Goal: Register for event/course

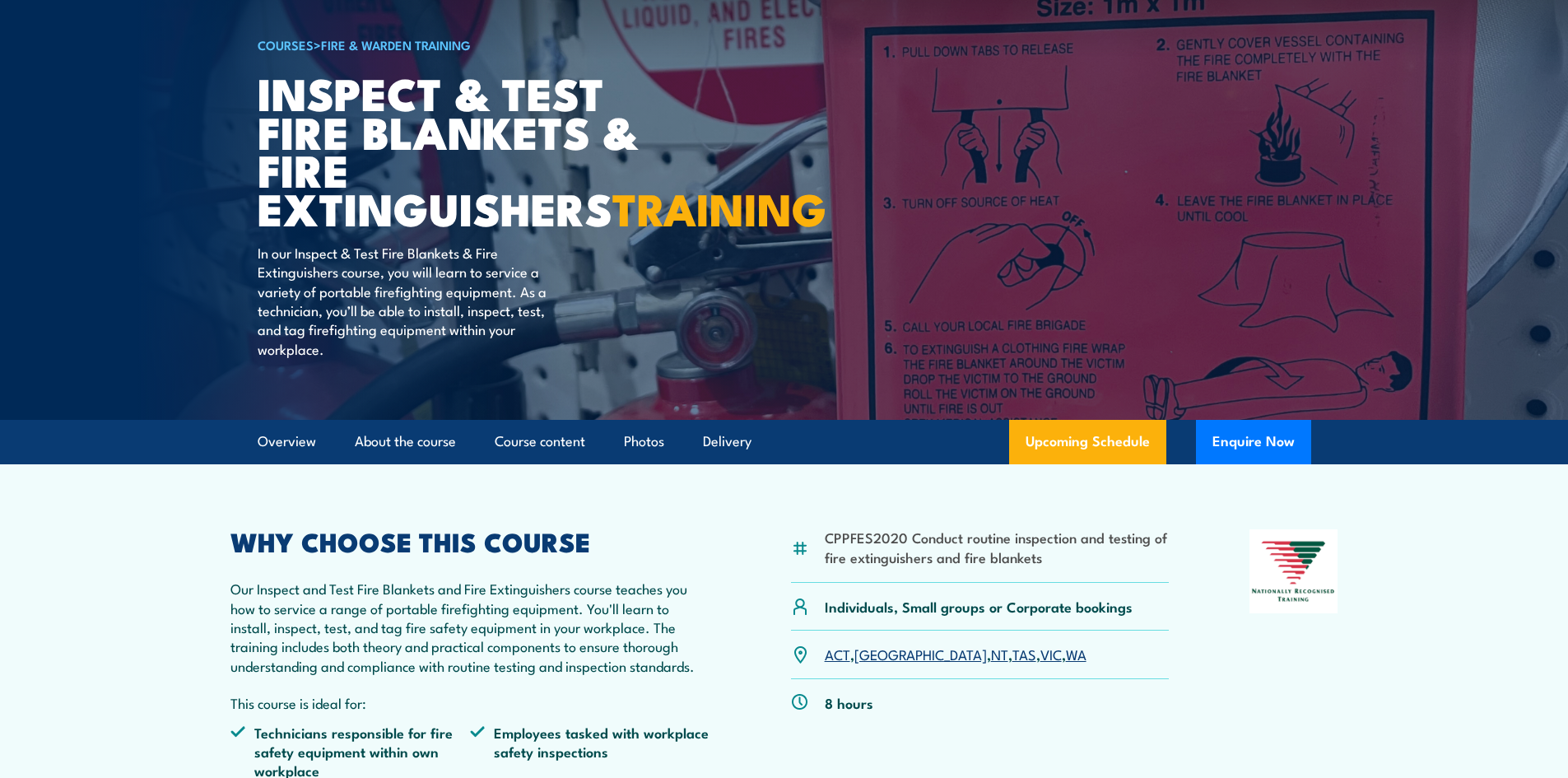
scroll to position [247, 0]
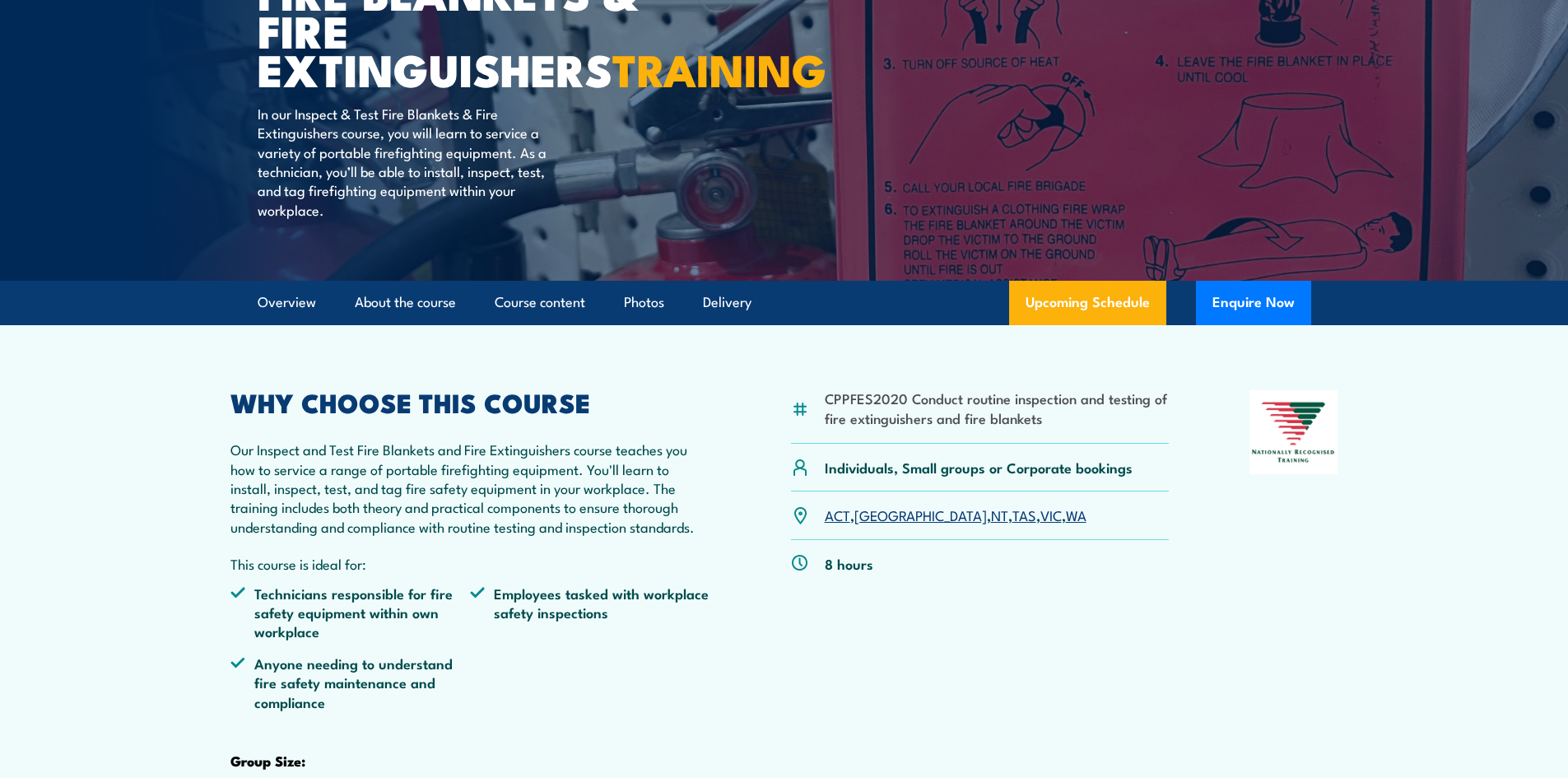
click at [1066, 525] on link "WA" at bounding box center [1076, 513] width 20 height 19
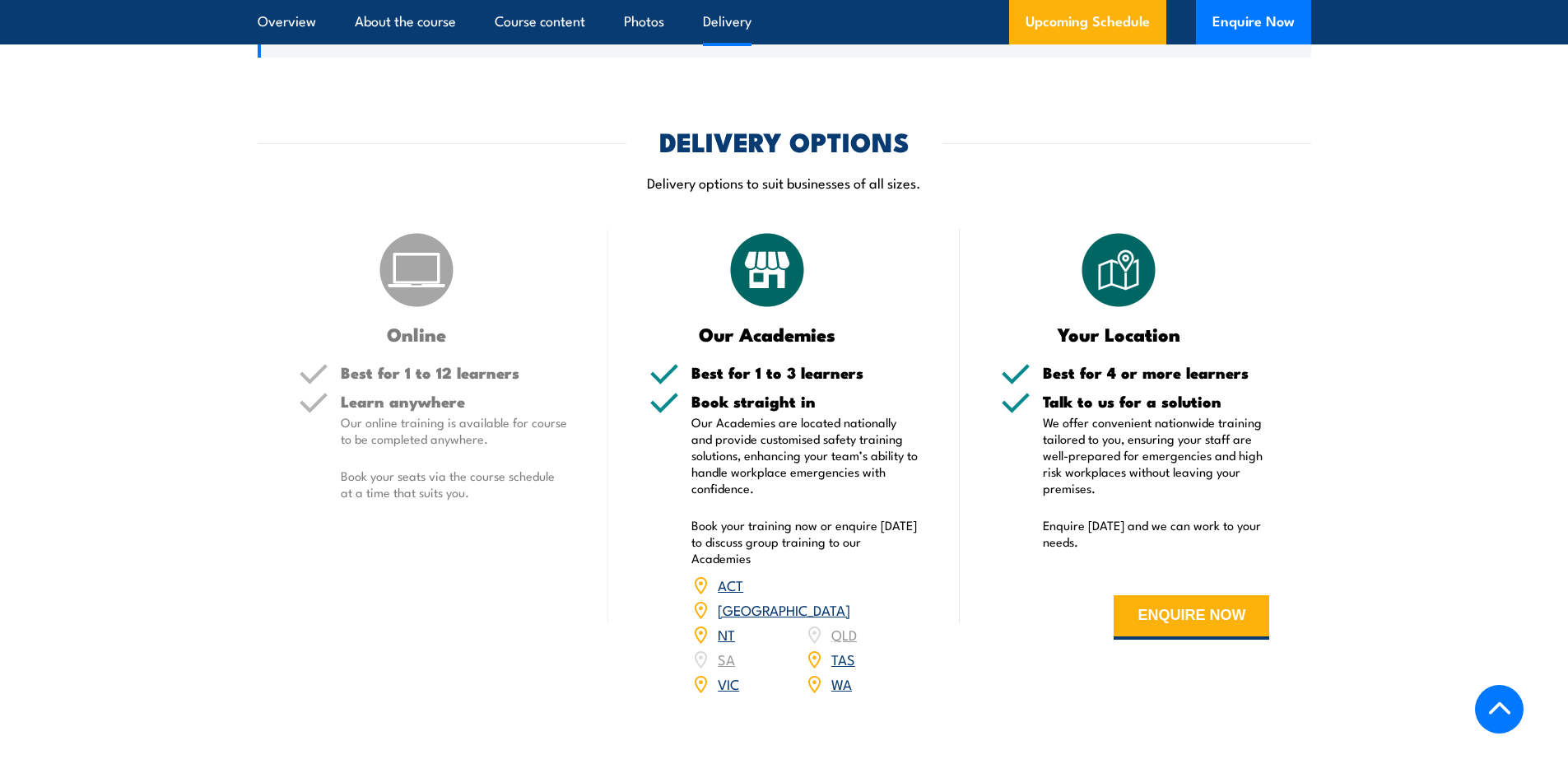
scroll to position [2234, 0]
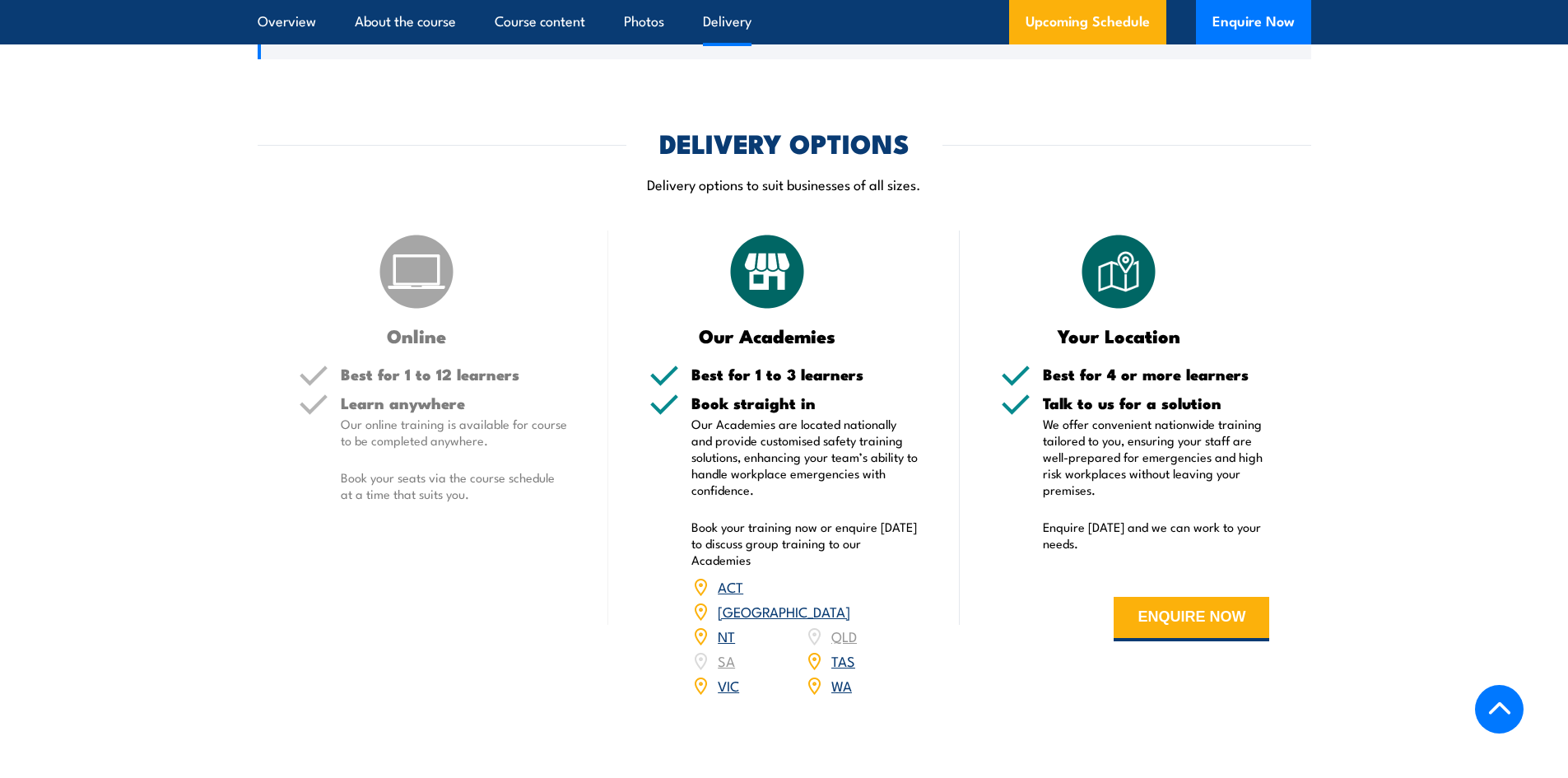
click at [562, 194] on p "Delivery options to suit businesses of all sizes." at bounding box center [784, 183] width 1054 height 19
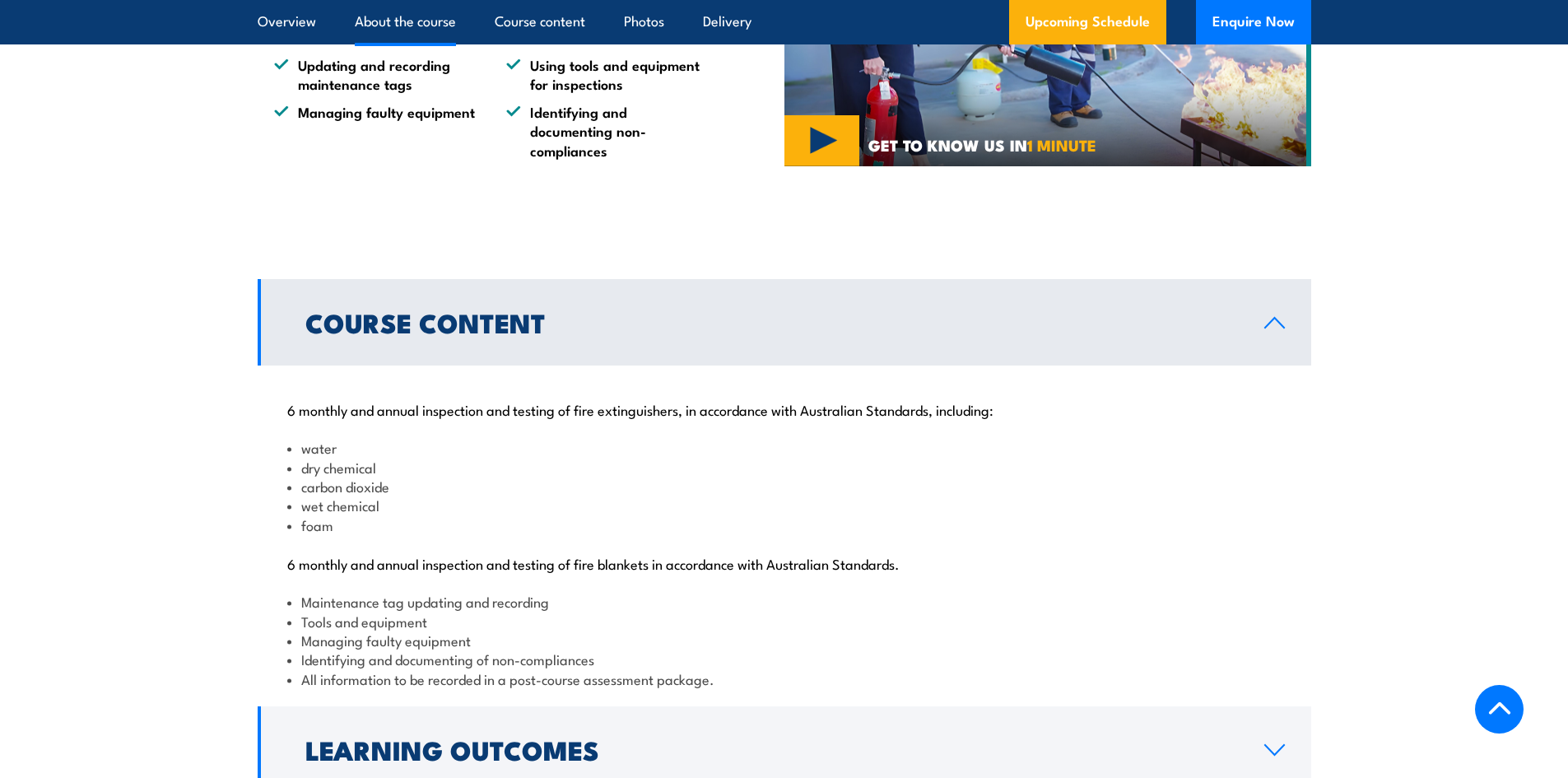
scroll to position [1575, 0]
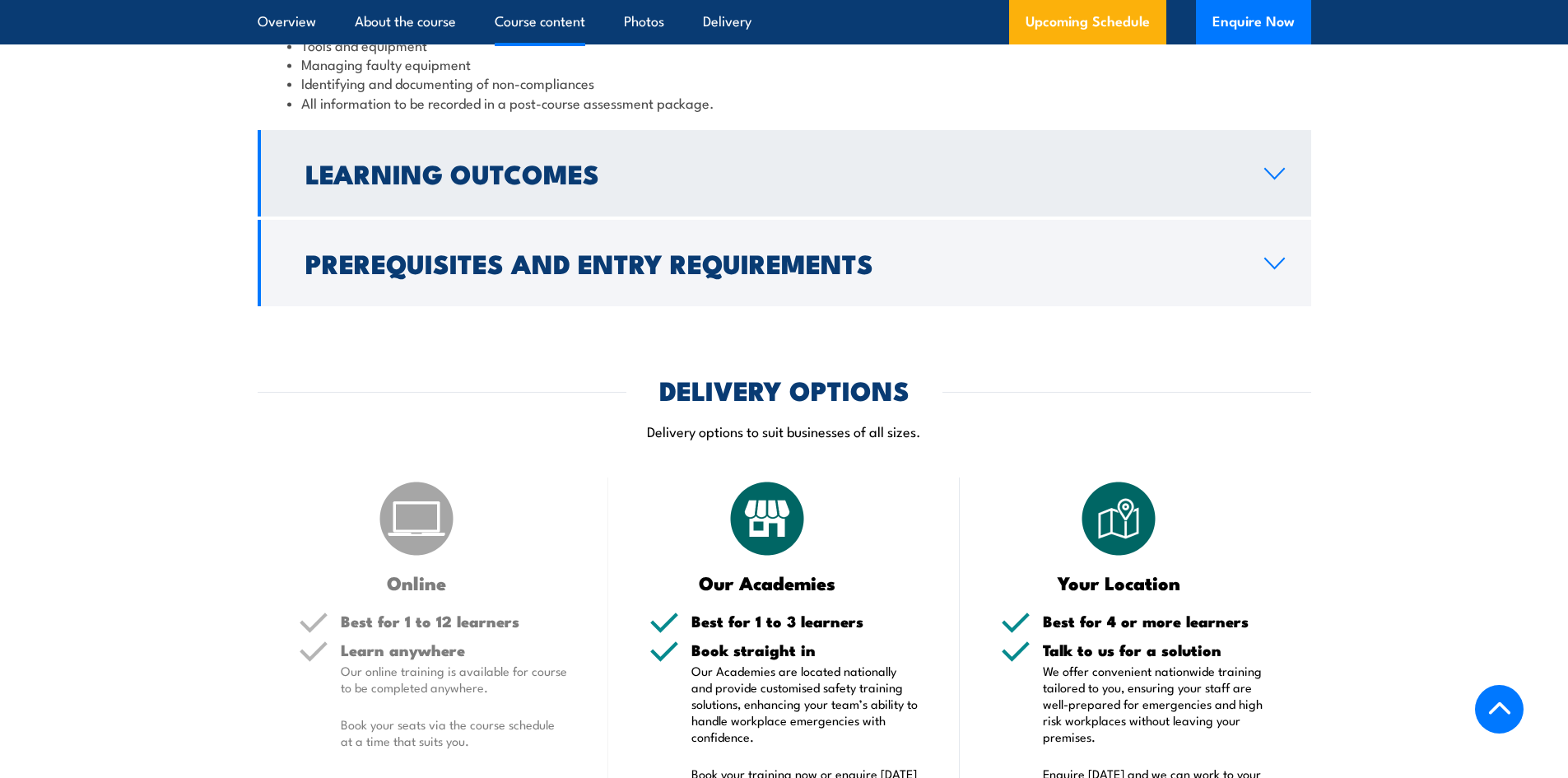
click at [579, 184] on h2 "Learning Outcomes" at bounding box center [772, 172] width 933 height 23
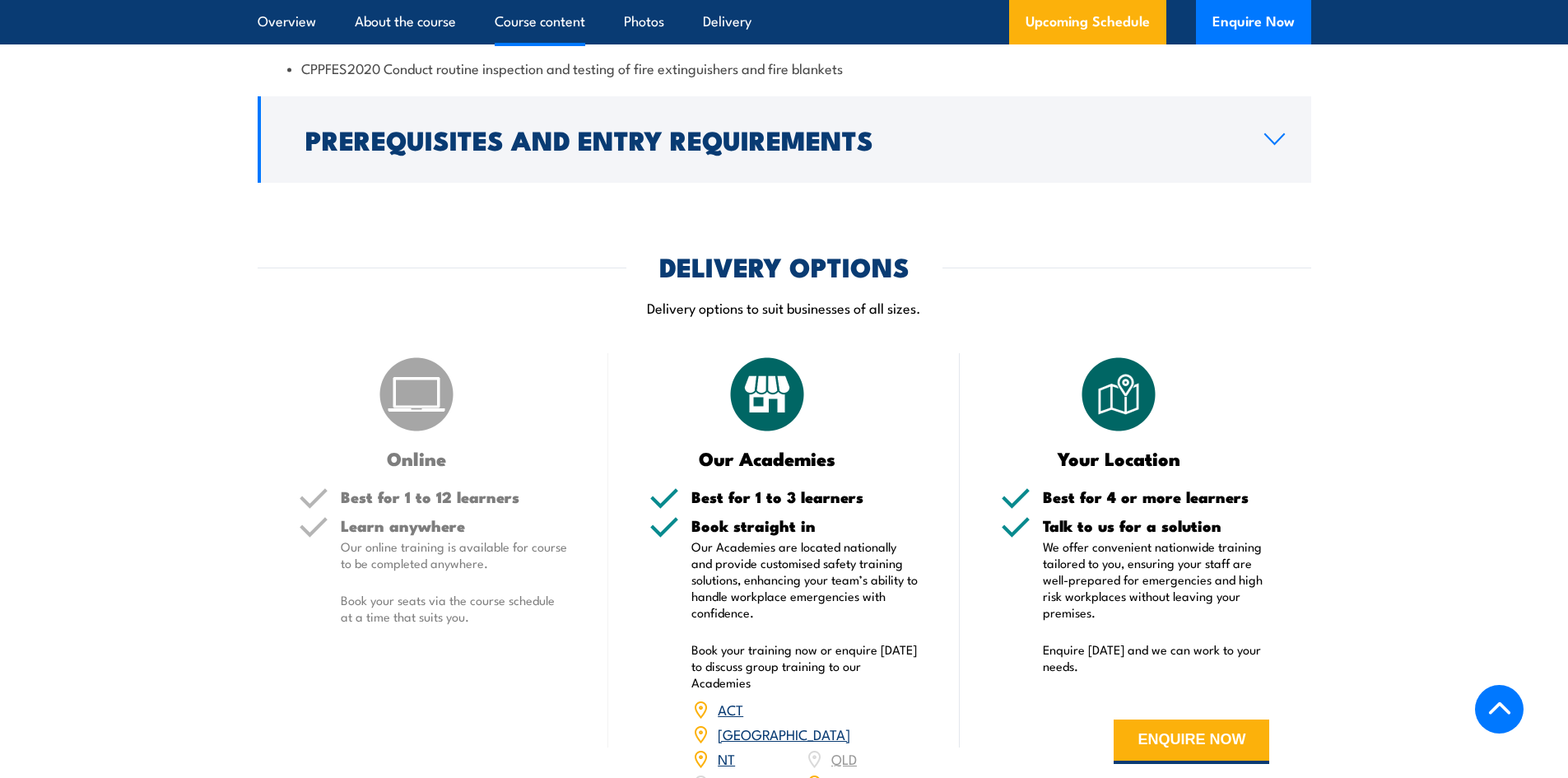
scroll to position [1550, 0]
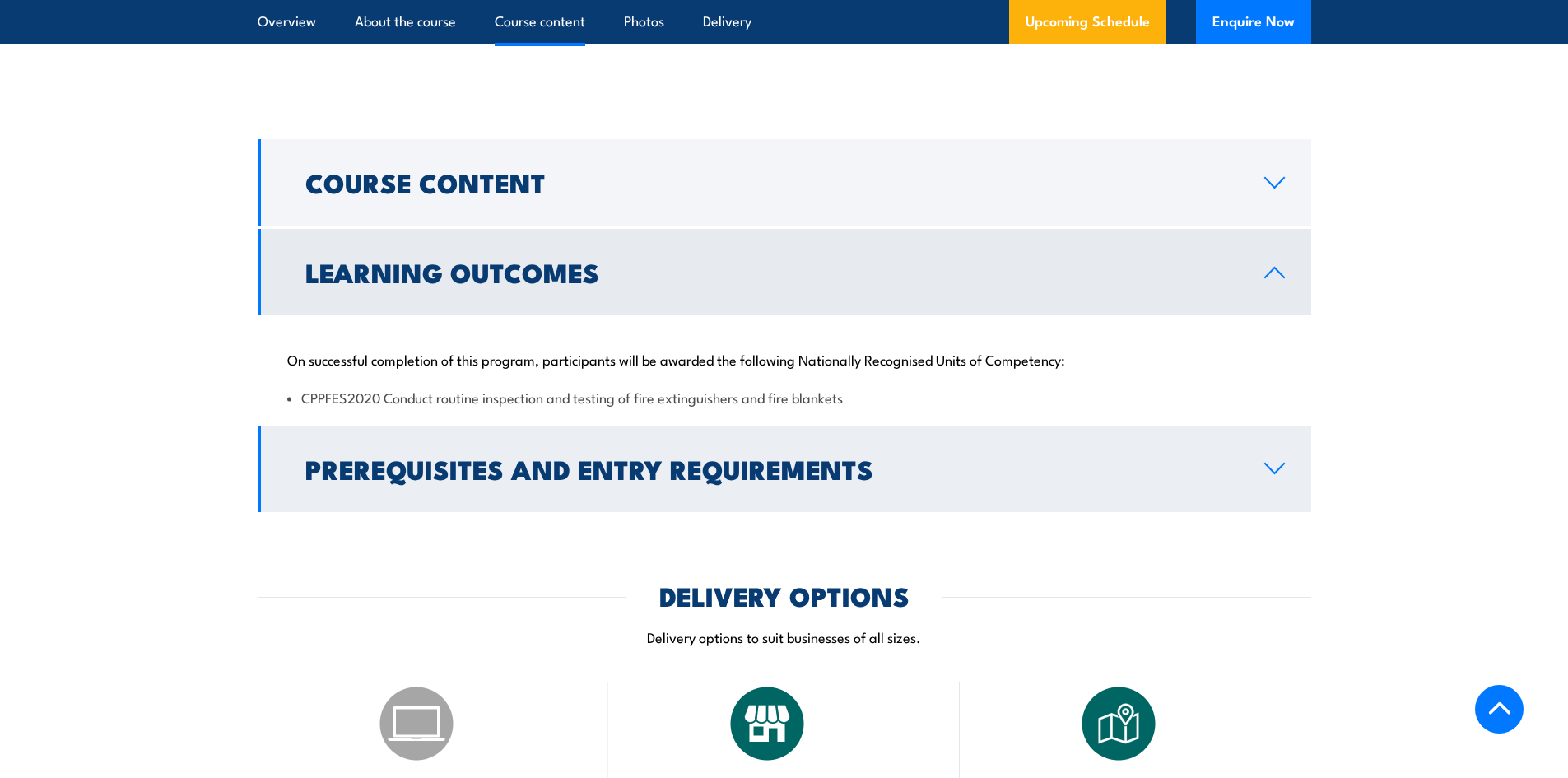
click at [598, 480] on h2 "Prerequisites and Entry Requirements" at bounding box center [772, 468] width 933 height 23
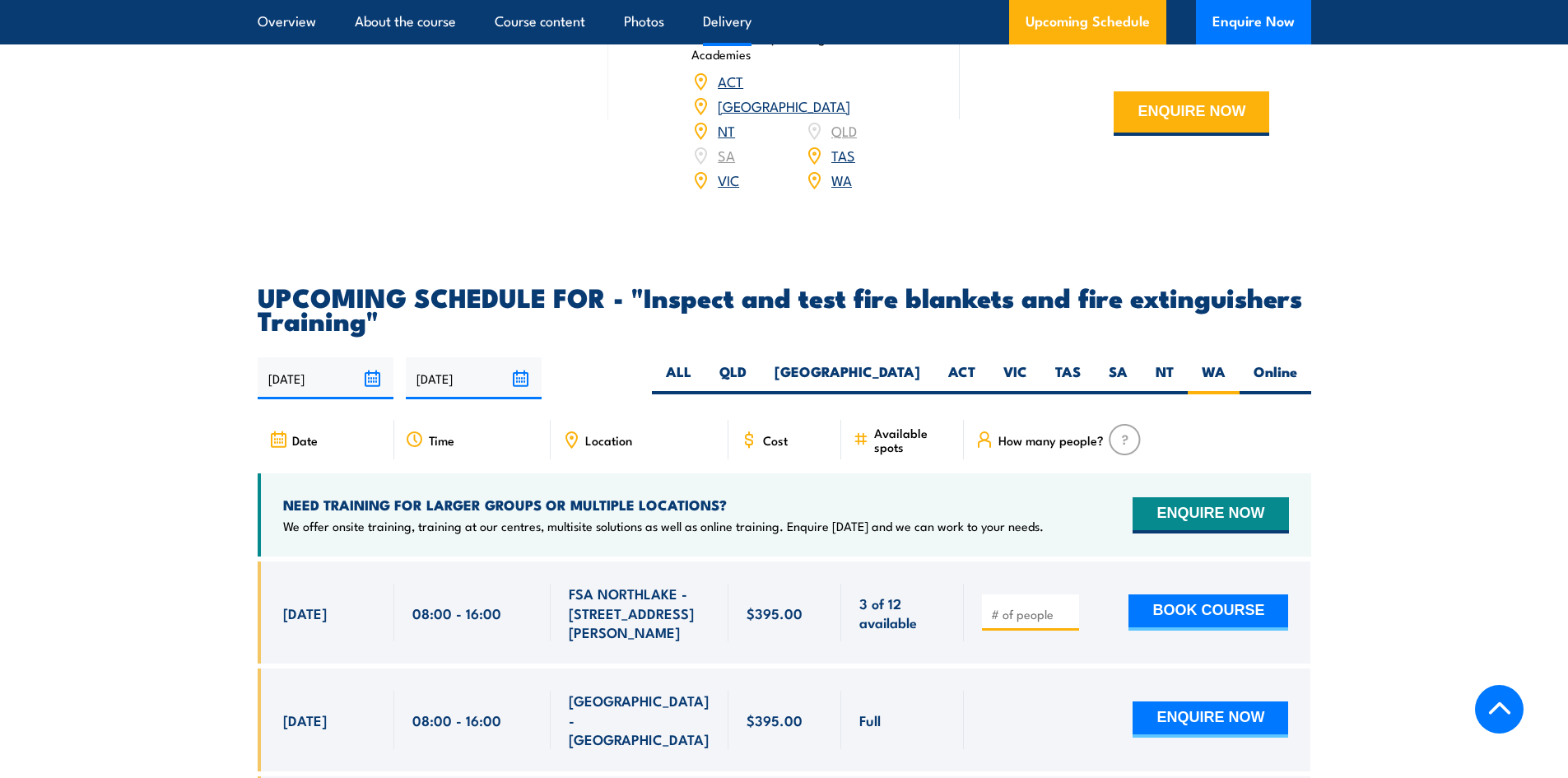
scroll to position [2704, 0]
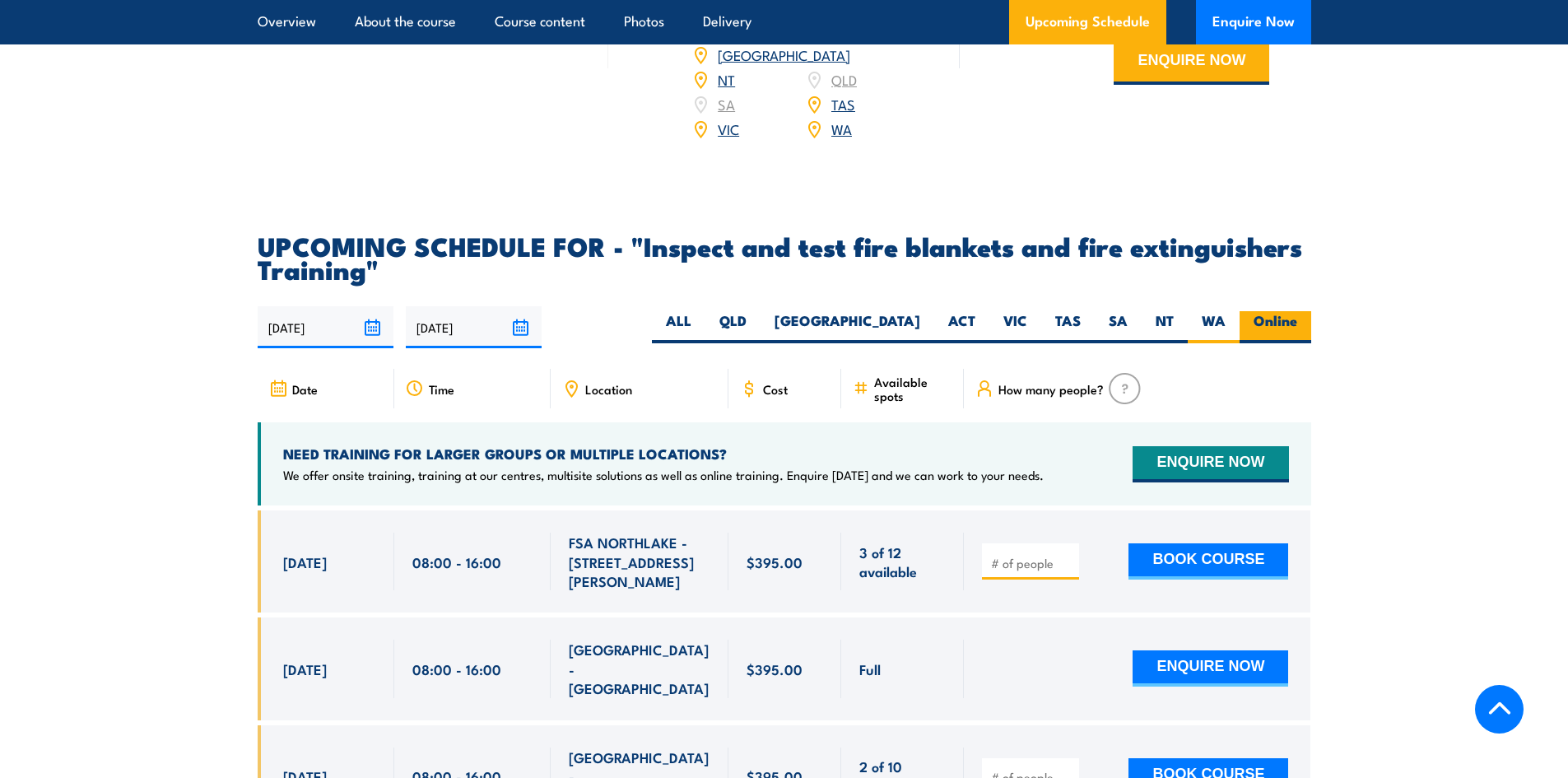
click at [1275, 343] on label "Online" at bounding box center [1276, 327] width 72 height 32
click at [1297, 322] on input "Online" at bounding box center [1303, 317] width 11 height 11
radio input "true"
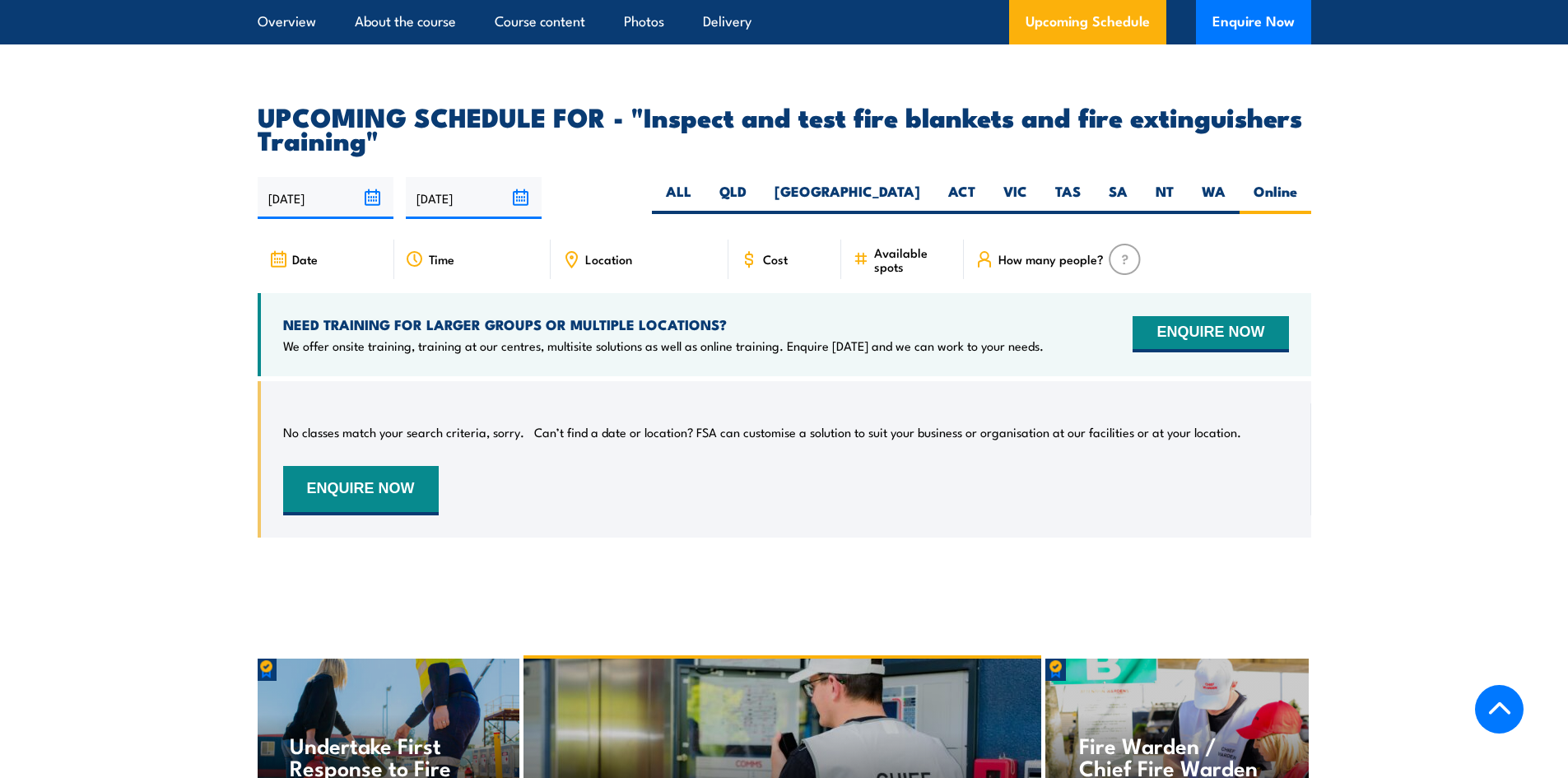
scroll to position [2893, 0]
